Goal: Task Accomplishment & Management: Manage account settings

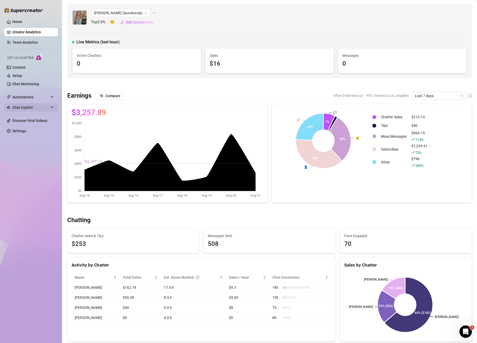
click at [38, 109] on span "Chat Copilot" at bounding box center [30, 107] width 37 height 8
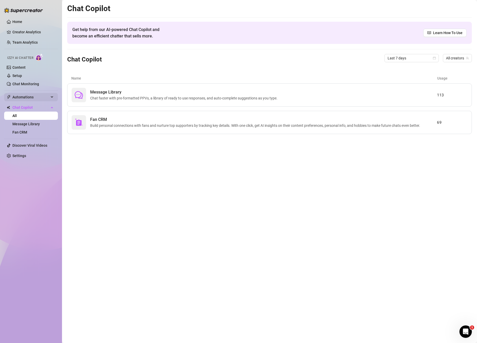
click at [41, 94] on span "Automations" at bounding box center [30, 97] width 37 height 8
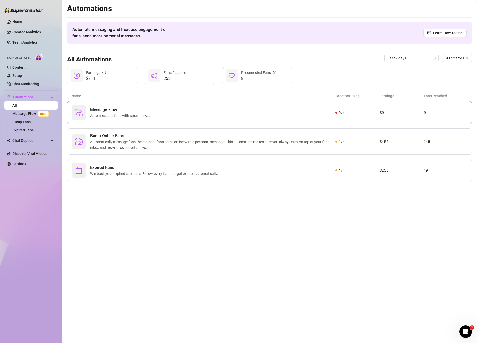
click at [142, 119] on div "Message Flow Auto-message fans with smart flows." at bounding box center [204, 112] width 264 height 14
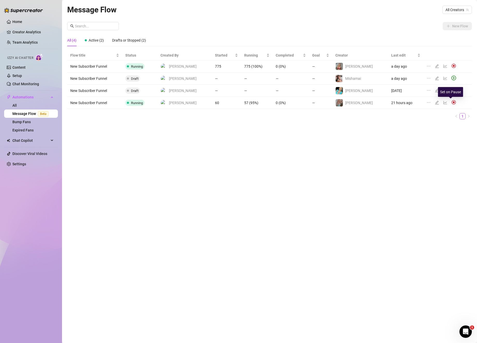
click at [451, 102] on img at bounding box center [453, 102] width 5 height 5
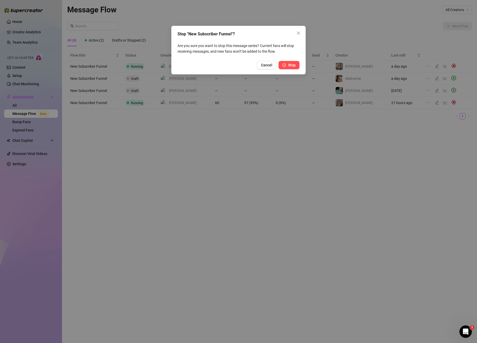
click at [292, 63] on span "Stop" at bounding box center [291, 65] width 7 height 4
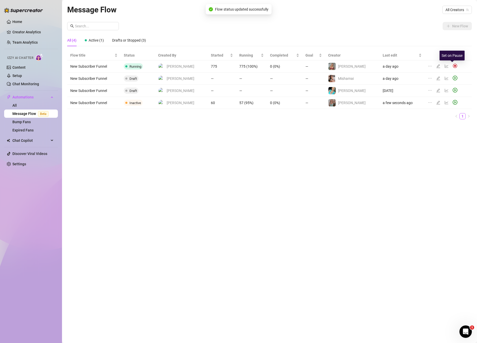
click at [453, 66] on img at bounding box center [455, 66] width 5 height 5
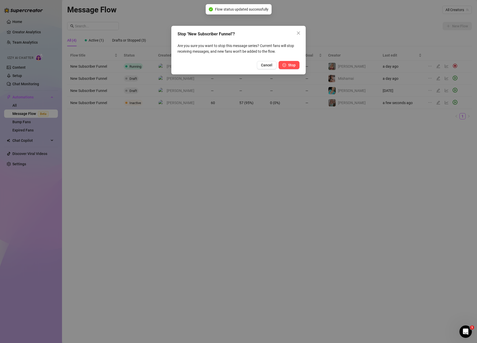
click at [288, 61] on button "Stop" at bounding box center [289, 65] width 21 height 8
